Goal: Find specific page/section

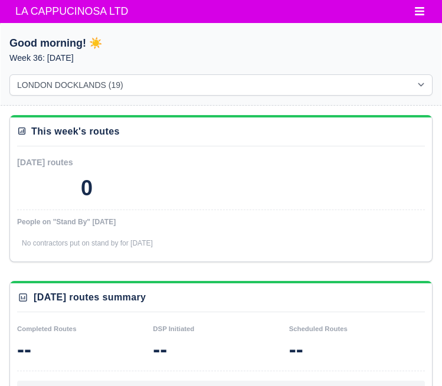
select select "1"
click at [42, 12] on span "LA CAPPUCINOSA LTD" at bounding box center [71, 11] width 125 height 24
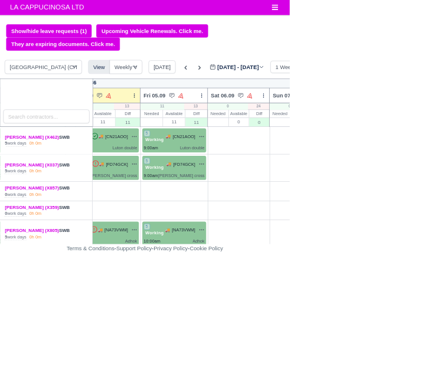
scroll to position [0, 394]
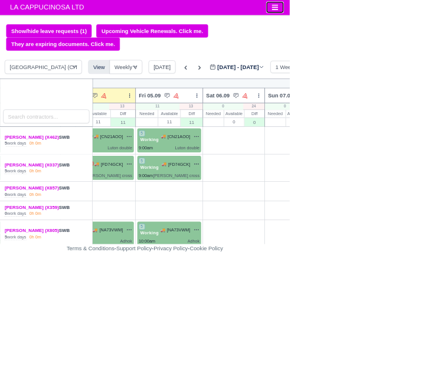
click at [419, 16] on icon "Toggle navigation" at bounding box center [419, 11] width 11 height 11
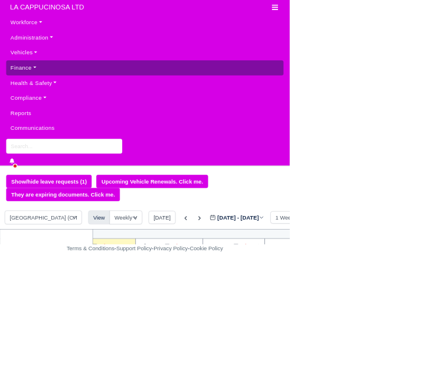
click at [25, 113] on link "Finance" at bounding box center [220, 103] width 423 height 23
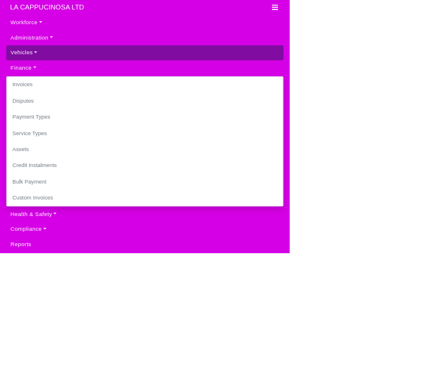
click at [22, 89] on link "Vehicles" at bounding box center [220, 80] width 423 height 23
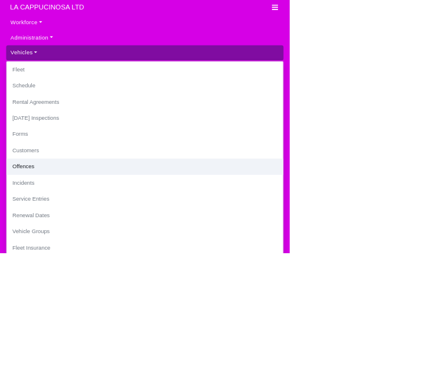
click at [40, 251] on link "Offences" at bounding box center [221, 254] width 422 height 25
